Goal: Transaction & Acquisition: Subscribe to service/newsletter

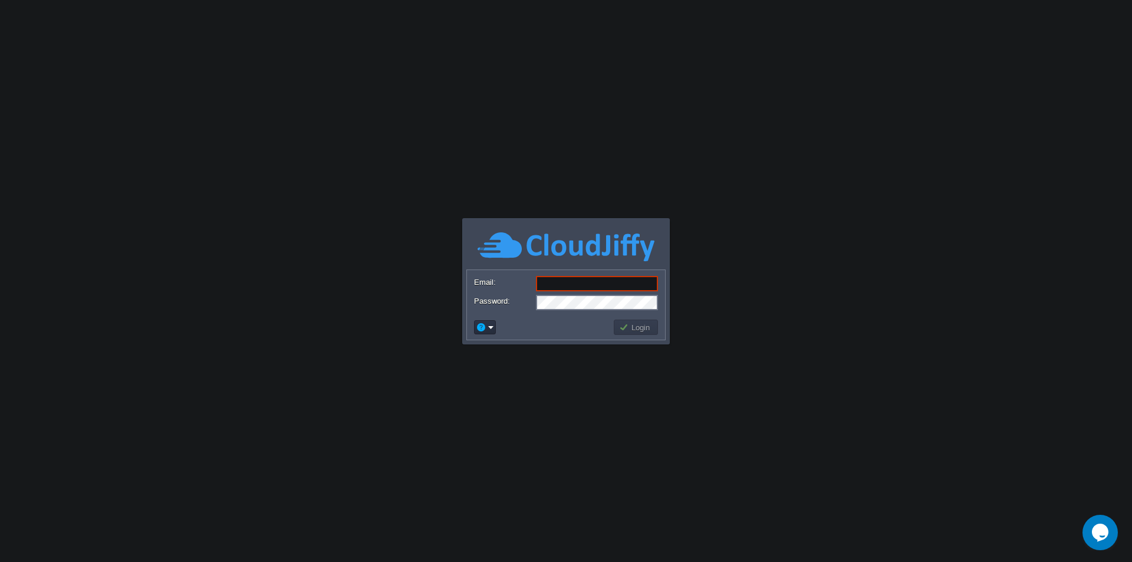
click at [615, 282] on input "Email:" at bounding box center [597, 283] width 122 height 15
paste input "[EMAIL_ADDRESS][DOMAIN_NAME]"
type input "[EMAIL_ADDRESS][DOMAIN_NAME]"
click at [633, 328] on button "Login" at bounding box center [636, 327] width 34 height 11
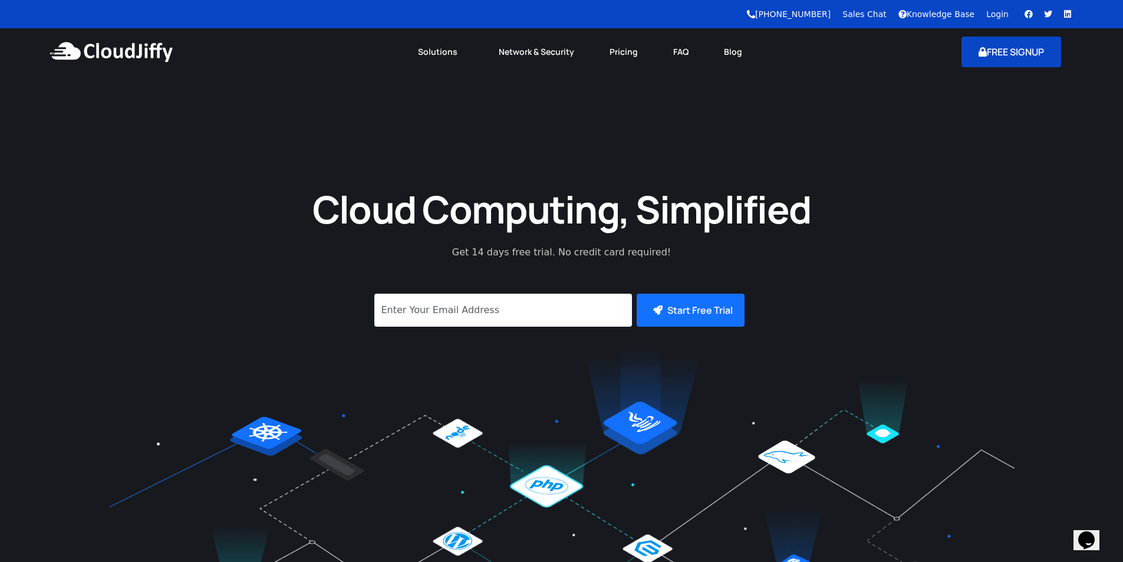
click at [1001, 50] on button "FREE SIGNUP" at bounding box center [1011, 52] width 100 height 31
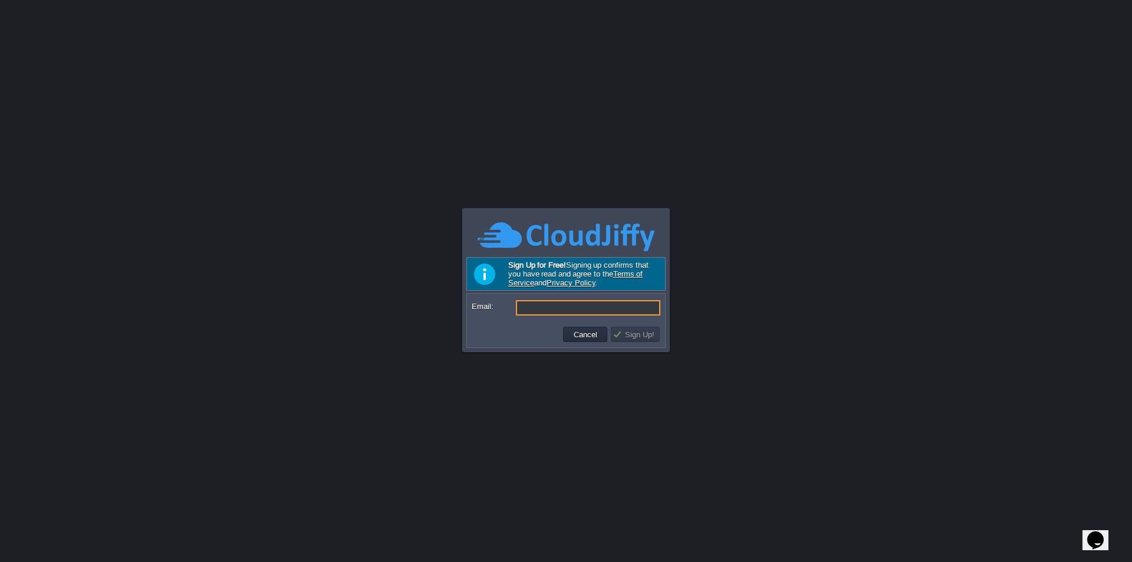
paste input "cloudjiffy"
type input "cloudjiffy"
click at [577, 305] on input "Email:" at bounding box center [588, 307] width 144 height 15
paste input "[EMAIL_ADDRESS][DOMAIN_NAME]"
type input "[EMAIL_ADDRESS][DOMAIN_NAME]"
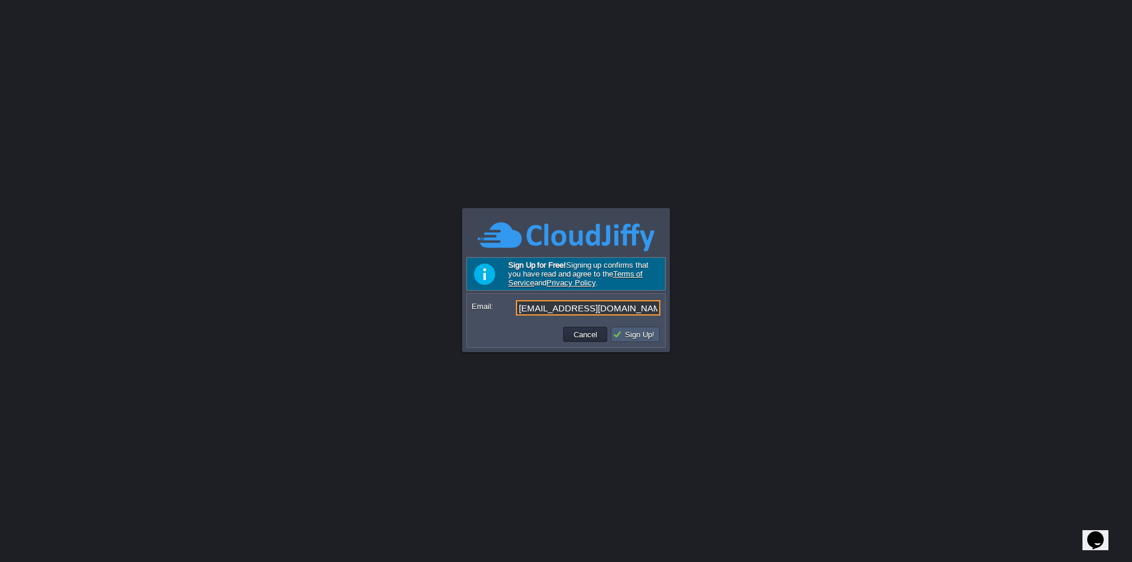
click at [641, 335] on button "Sign Up!" at bounding box center [634, 334] width 45 height 11
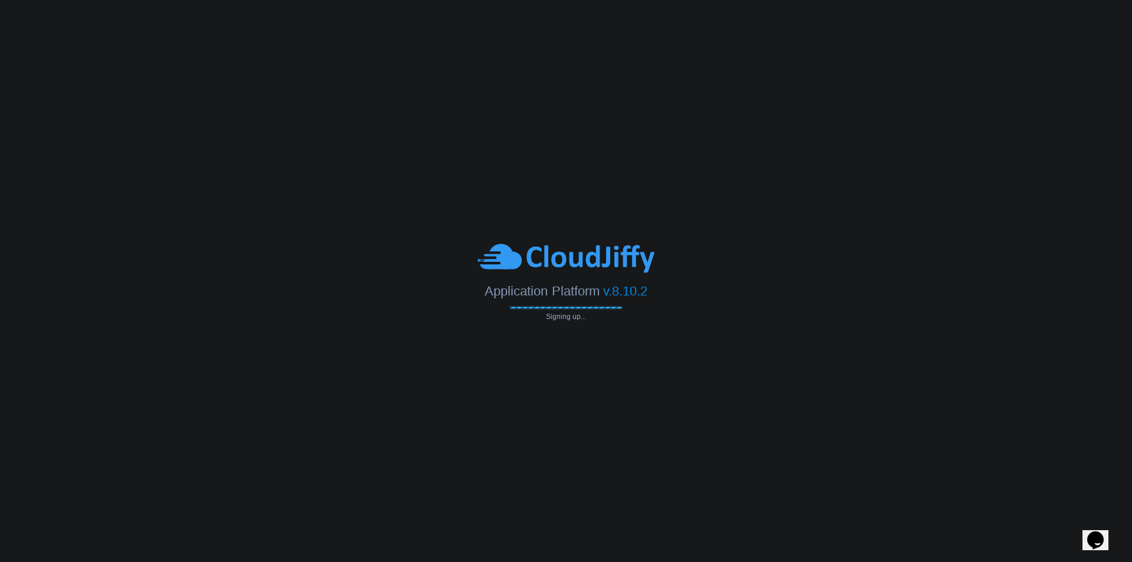
type input "[EMAIL_ADDRESS][DOMAIN_NAME]"
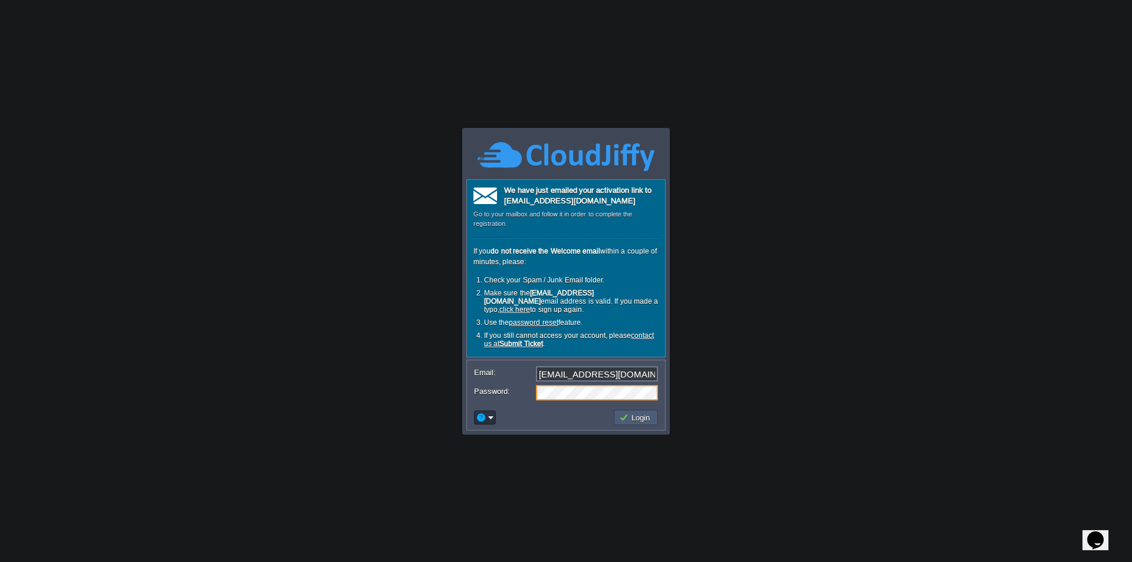
click at [637, 419] on button "Login" at bounding box center [636, 417] width 34 height 11
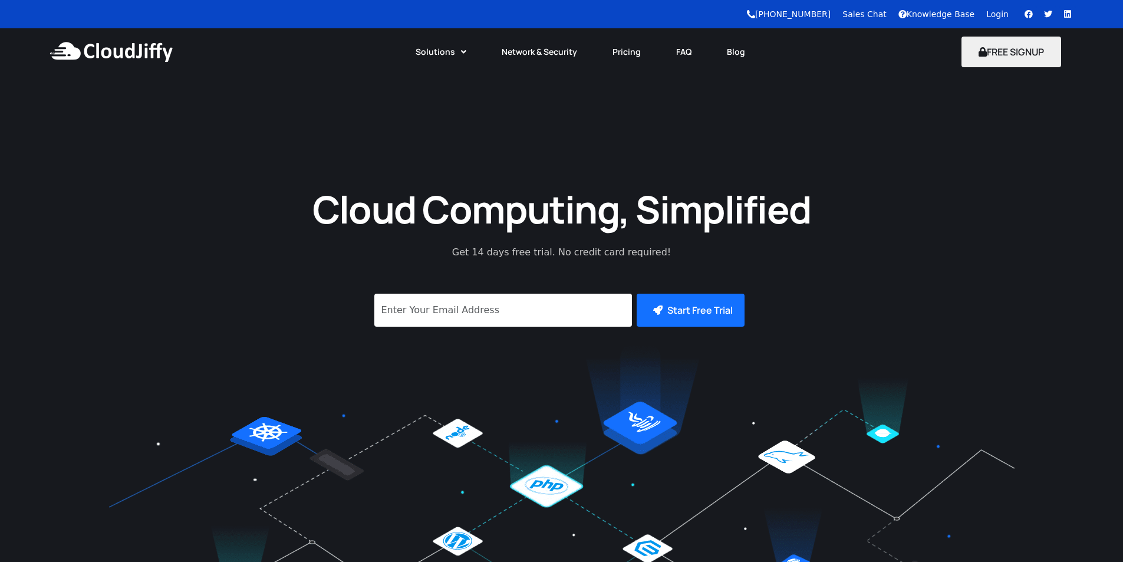
click at [1015, 54] on button "FREE SIGNUP" at bounding box center [1011, 52] width 100 height 31
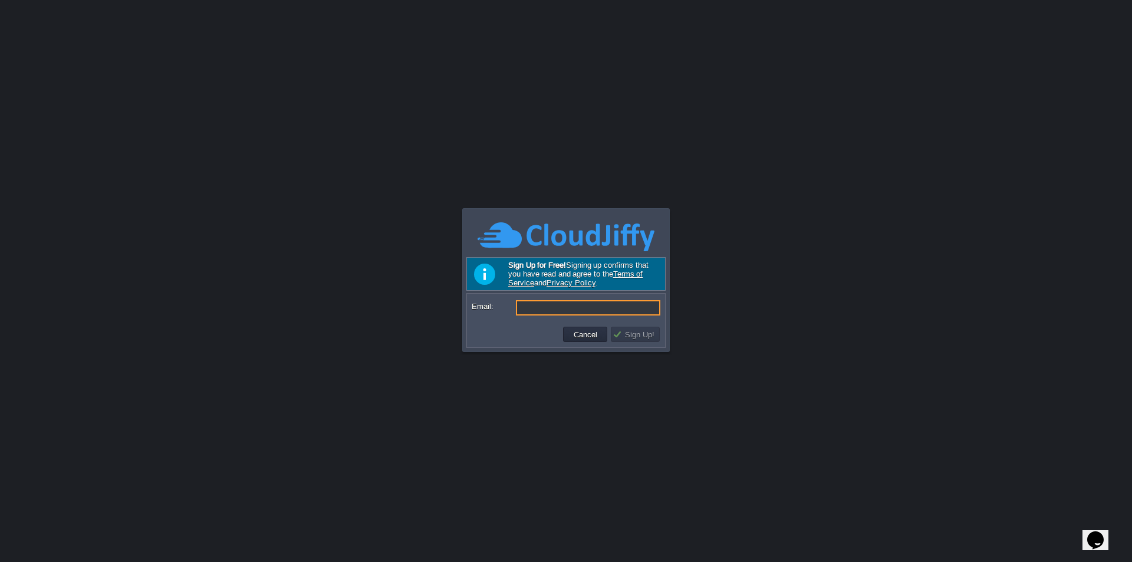
paste input "[EMAIL_ADDRESS][DOMAIN_NAME]"
type input "[EMAIL_ADDRESS][DOMAIN_NAME]"
click at [632, 338] on button "Sign Up!" at bounding box center [634, 334] width 45 height 11
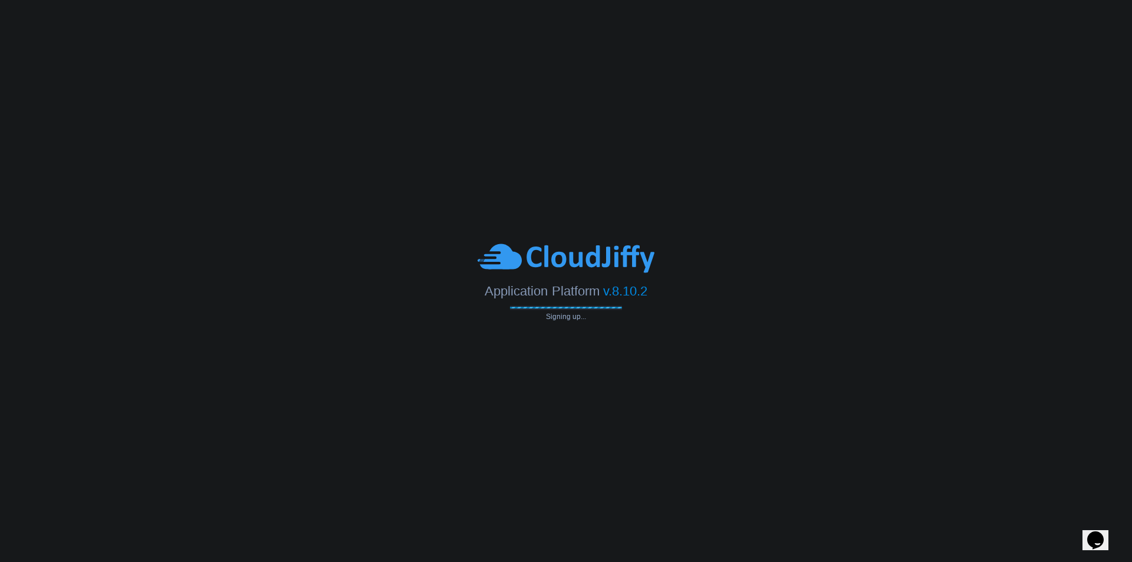
type input "[EMAIL_ADDRESS][DOMAIN_NAME]"
